Goal: Task Accomplishment & Management: Manage account settings

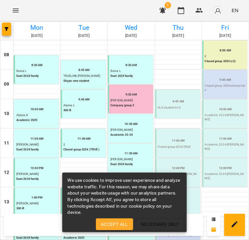
click at [124, 227] on span "Accept All" at bounding box center [114, 224] width 27 height 8
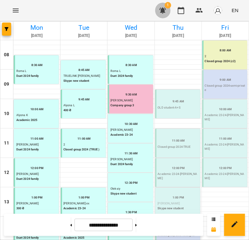
click at [168, 13] on button "button" at bounding box center [163, 11] width 16 height 16
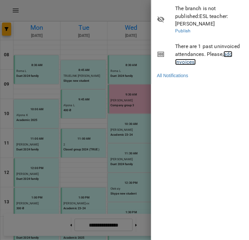
click at [188, 64] on link "add invoices!" at bounding box center [203, 58] width 57 height 14
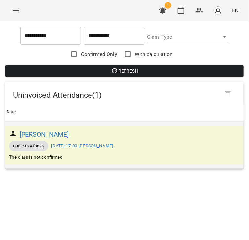
click at [83, 133] on div "[PERSON_NAME]" at bounding box center [124, 134] width 233 height 13
click at [97, 145] on link "Wed, 20 Aug 2025 17:00 Julie" at bounding box center [82, 145] width 62 height 5
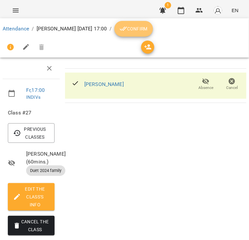
click at [132, 26] on span "Confirm" at bounding box center [134, 29] width 28 height 8
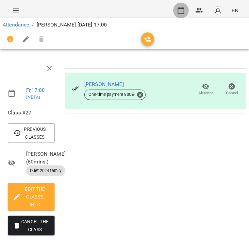
click at [185, 6] on button "button" at bounding box center [181, 11] width 16 height 16
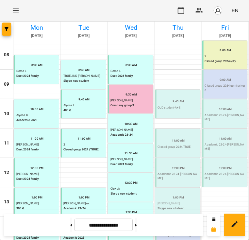
scroll to position [124, 0]
